Goal: Contribute content: Contribute content

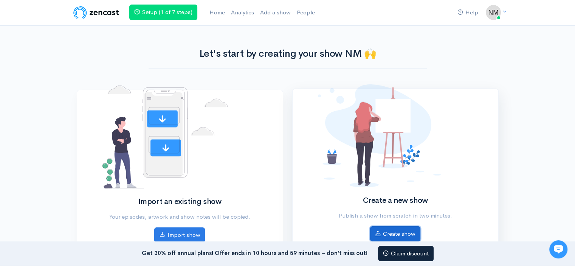
click at [396, 226] on link "Create show" at bounding box center [395, 234] width 50 height 16
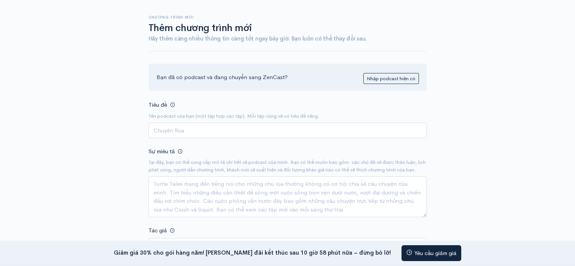
scroll to position [35, 0]
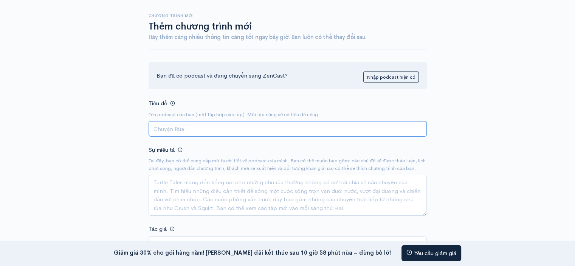
click at [194, 130] on input "Tiêu đề" at bounding box center [288, 129] width 278 height 16
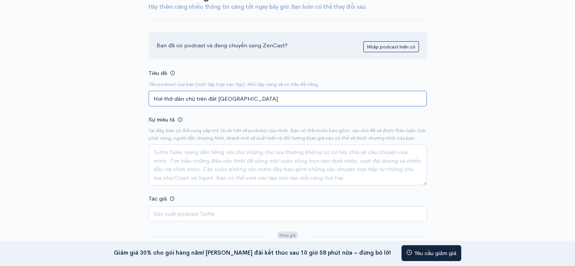
scroll to position [110, 0]
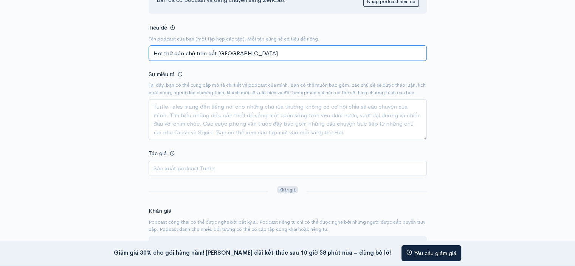
type input "Hơi thở dân chủ trên đất [GEOGRAPHIC_DATA]"
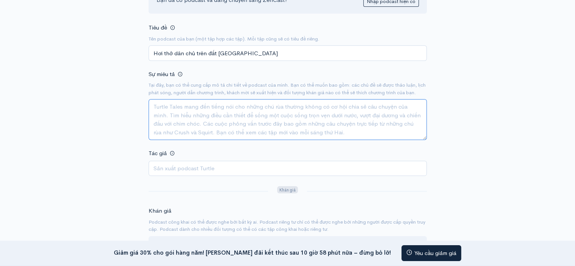
click at [166, 115] on textarea "Sự miêu tả" at bounding box center [288, 119] width 278 height 41
paste textarea "Tóm tắt nội dung Kịch bản xoay quanh cuộc đấu tranh công khai, hợp pháp đòi Dân…"
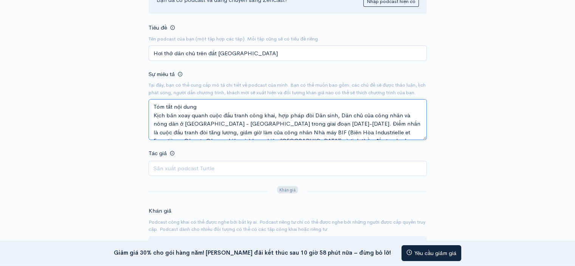
scroll to position [5, 0]
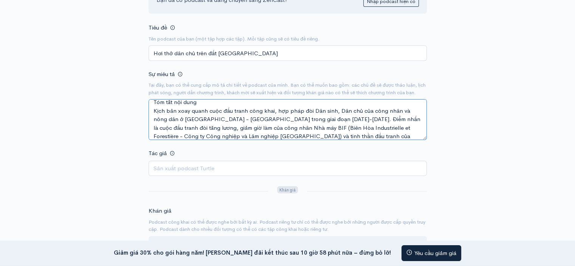
drag, startPoint x: 276, startPoint y: 134, endPoint x: 369, endPoint y: 131, distance: 92.3
click at [369, 131] on textarea "Tóm tắt nội dung Kịch bản xoay quanh cuộc đấu tranh công khai, hợp pháp đòi Dân…" at bounding box center [288, 119] width 278 height 41
click at [371, 133] on textarea "Tóm tắt nội dung Kịch bản xoay quanh cuộc đấu tranh công khai, hợp pháp đòi Dân…" at bounding box center [288, 119] width 278 height 41
drag, startPoint x: 371, startPoint y: 133, endPoint x: 284, endPoint y: 133, distance: 86.6
click at [284, 133] on textarea "Tóm tắt nội dung Kịch bản xoay quanh cuộc đấu tranh công khai, hợp pháp đòi Dân…" at bounding box center [288, 119] width 278 height 41
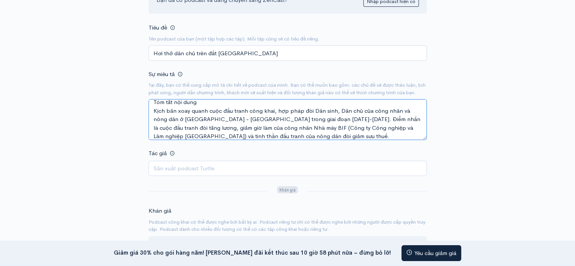
scroll to position [8, 0]
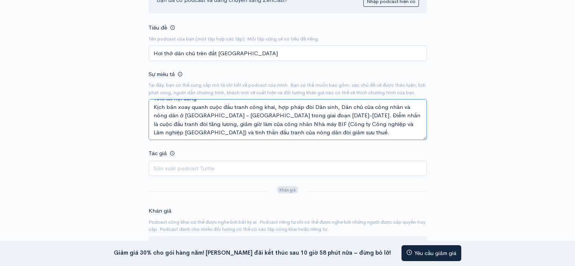
click at [293, 138] on textarea "Tóm tắt nội dung Kịch bản xoay quanh cuộc đấu tranh công khai, hợp pháp đòi Dân…" at bounding box center [288, 119] width 278 height 41
type textarea "Tóm tắt nội dung Kịch bản xoay quanh cuộc đấu tranh công khai, hợp pháp đòi Dân…"
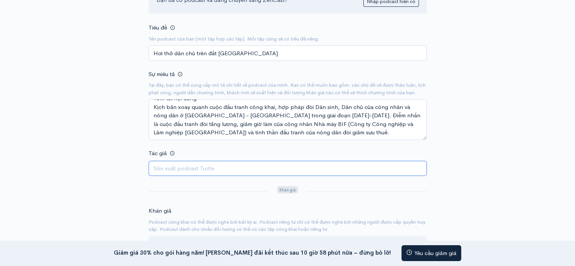
click at [242, 171] on input "Tác giả" at bounding box center [288, 169] width 278 height 16
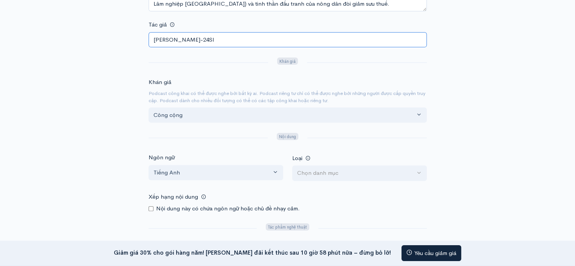
scroll to position [248, 0]
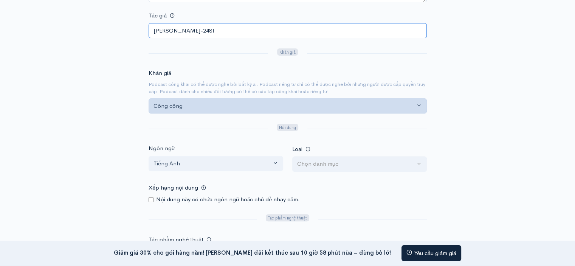
type input "[PERSON_NAME]-24SI"
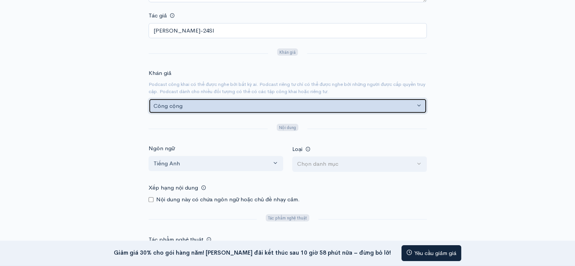
click at [256, 110] on div "Công cộng" at bounding box center [285, 106] width 262 height 9
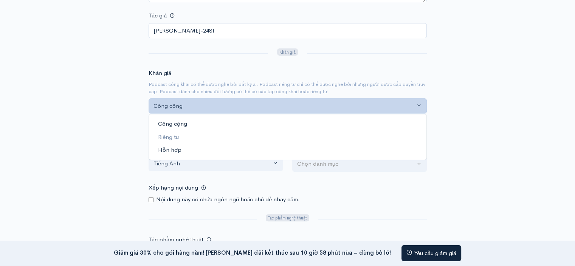
click at [174, 153] on font "Hỗn hợp" at bounding box center [169, 149] width 23 height 7
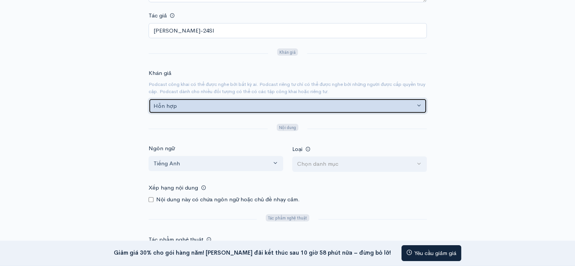
click at [210, 110] on div "Hỗn hợp" at bounding box center [285, 106] width 262 height 9
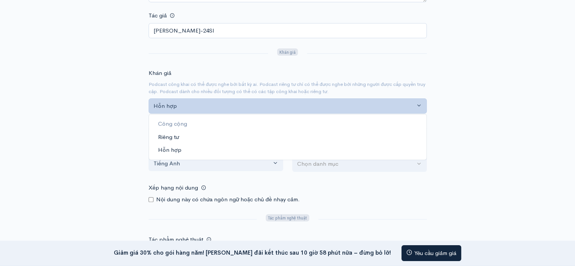
click at [171, 140] on font "Riêng tư" at bounding box center [168, 136] width 21 height 7
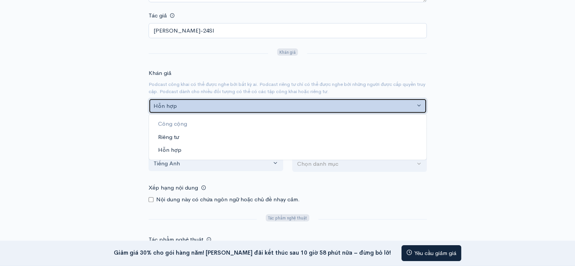
select select "private"
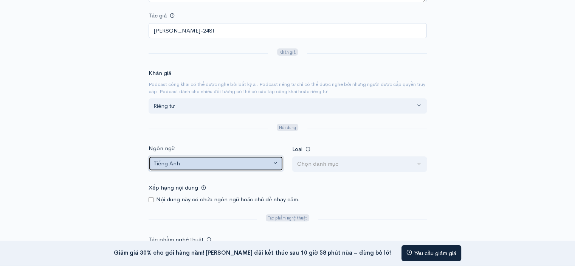
click at [258, 168] on div "Tiếng Anh" at bounding box center [213, 163] width 118 height 9
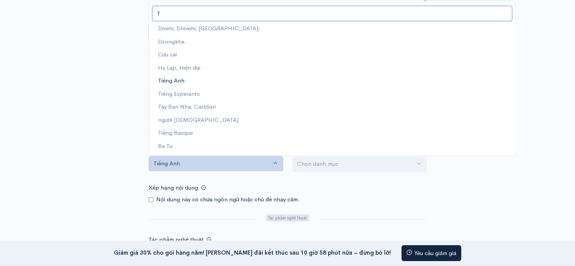
scroll to position [0, 0]
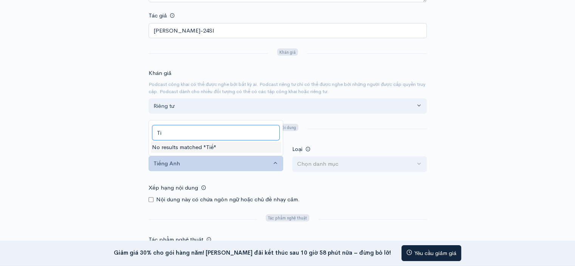
type input "T"
type input "V"
type input "Viet"
click at [202, 151] on link "Tiếng Việt" at bounding box center [216, 145] width 134 height 13
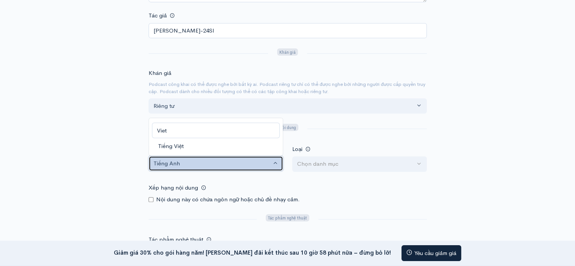
select select "vi"
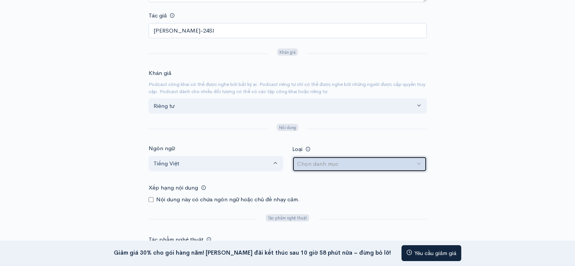
click at [321, 167] on font "Chọn danh mục" at bounding box center [317, 163] width 41 height 7
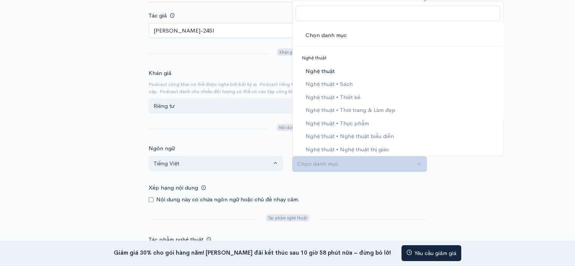
click at [324, 75] on font "Nghệ thuật" at bounding box center [319, 70] width 29 height 7
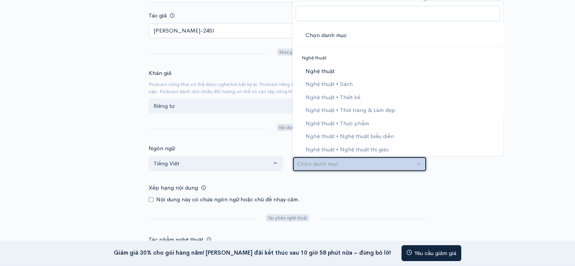
select select "Arts"
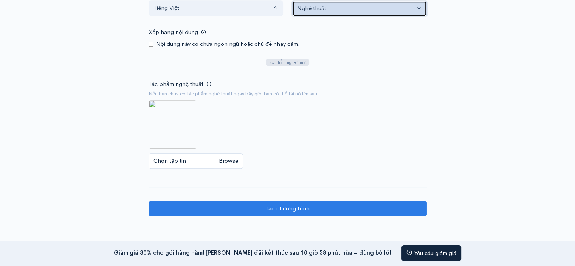
scroll to position [429, 0]
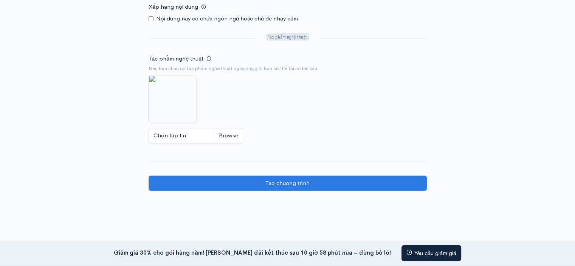
click at [175, 113] on img at bounding box center [173, 99] width 48 height 48
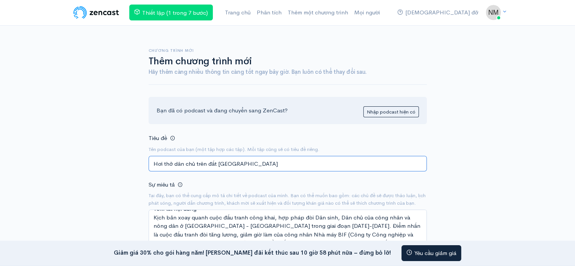
drag, startPoint x: 245, startPoint y: 163, endPoint x: 150, endPoint y: 165, distance: 95.7
click at [150, 165] on input "Hơi thở dân chủ trên đất [GEOGRAPHIC_DATA]" at bounding box center [288, 164] width 278 height 16
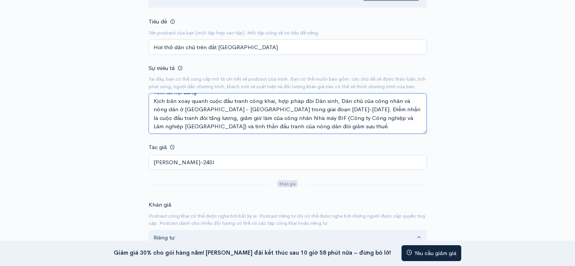
click at [284, 134] on textarea "Tóm tắt nội dung Kịch bản xoay quanh cuộc đấu tranh công khai, hợp pháp đòi Dân…" at bounding box center [288, 113] width 278 height 41
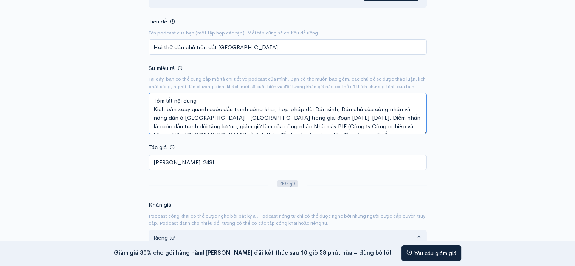
drag, startPoint x: 286, startPoint y: 134, endPoint x: 145, endPoint y: 86, distance: 148.9
click at [145, 86] on div "Chương trình mới Thêm chương trình mới Hãy thêm càng nhiều thông tin càng tốt n…" at bounding box center [287, 210] width 287 height 603
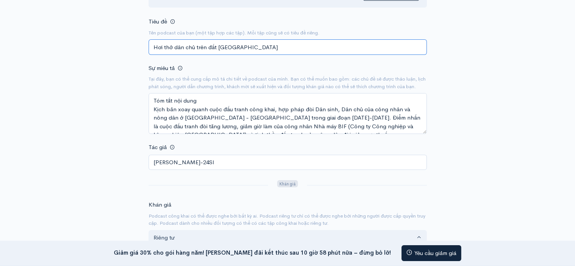
click at [242, 49] on input "Hơi thở dân chủ trên đất [GEOGRAPHIC_DATA]" at bounding box center [288, 47] width 278 height 16
drag, startPoint x: 242, startPoint y: 49, endPoint x: 151, endPoint y: 48, distance: 91.5
click at [151, 48] on input "Hơi thở dân chủ trên đất [GEOGRAPHIC_DATA]" at bounding box center [288, 47] width 278 height 16
